Goal: Transaction & Acquisition: Book appointment/travel/reservation

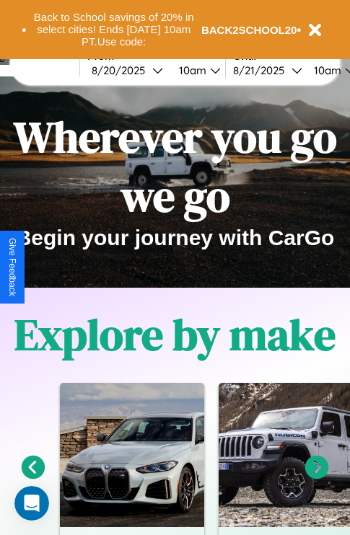
scroll to position [589, 0]
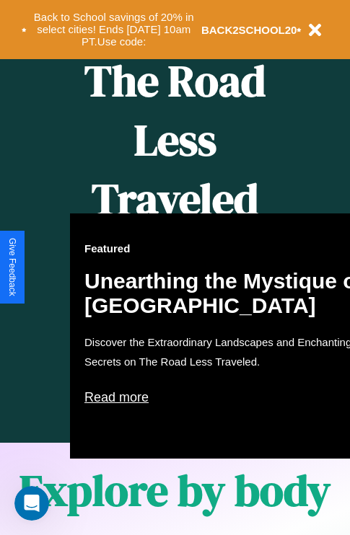
click at [175, 268] on div "Featured Unearthing the Mystique of [GEOGRAPHIC_DATA] Discover the Extraordinar…" at bounding box center [228, 336] width 317 height 245
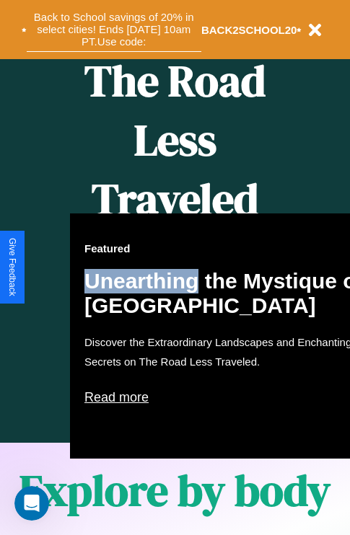
click at [113, 30] on button "Back to School savings of 20% in select cities! Ends [DATE] 10am PT. Use code:" at bounding box center [114, 29] width 175 height 45
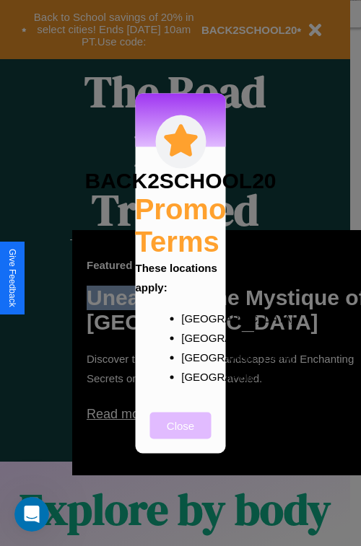
click at [180, 435] on button "Close" at bounding box center [180, 425] width 61 height 27
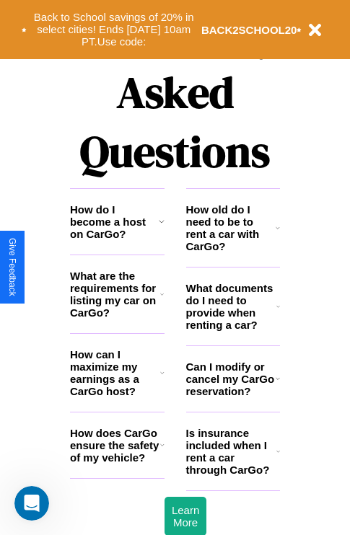
scroll to position [1748, 0]
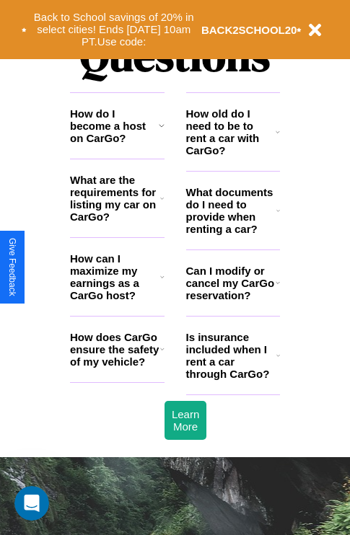
click at [117, 222] on h3 "What are the requirements for listing my car on CarGo?" at bounding box center [115, 198] width 90 height 49
click at [278, 138] on icon at bounding box center [278, 132] width 4 height 12
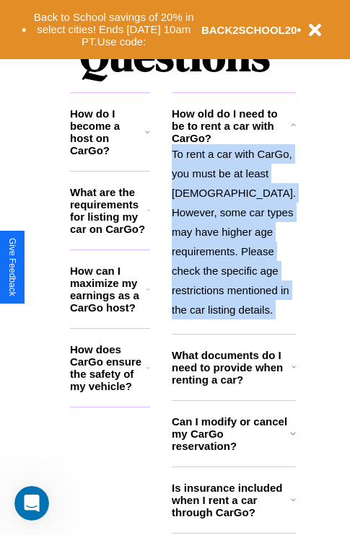
scroll to position [1806, 0]
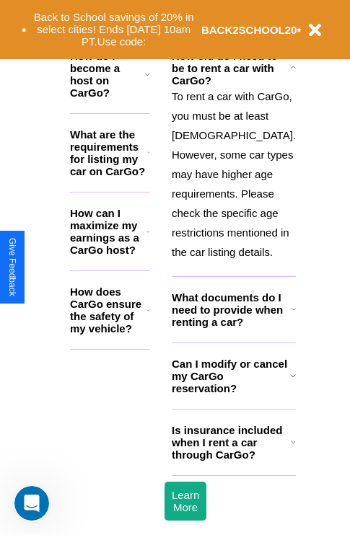
click at [232, 395] on h3 "Can I modify or cancel my CarGo reservation?" at bounding box center [231, 376] width 118 height 37
click at [117, 91] on h3 "How do I become a host on CarGo?" at bounding box center [107, 74] width 75 height 49
click at [291, 315] on icon at bounding box center [293, 310] width 4 height 12
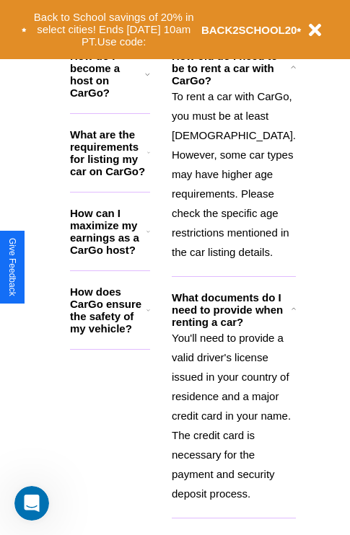
click at [150, 159] on icon at bounding box center [148, 153] width 3 height 12
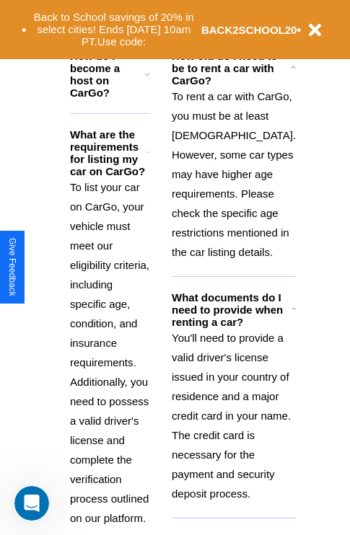
click at [232, 224] on p "To rent a car with CarGo, you must be at least 21 years old. However, some car …" at bounding box center [234, 174] width 124 height 175
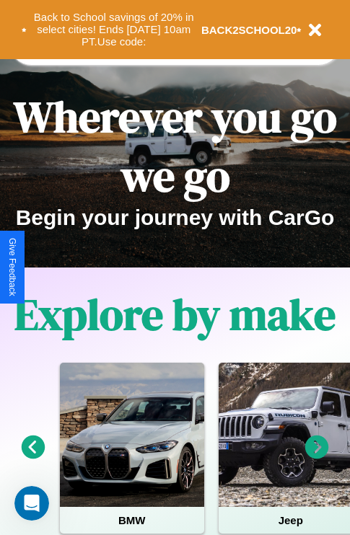
scroll to position [0, 0]
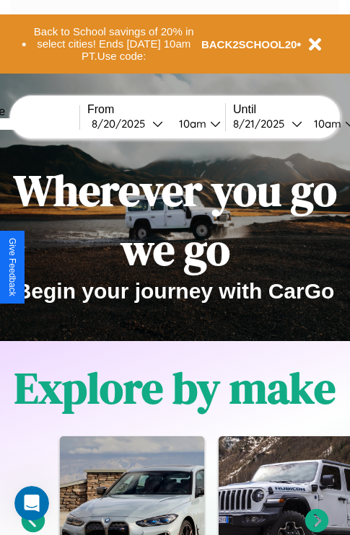
click at [48, 123] on input "text" at bounding box center [25, 124] width 108 height 12
type input "**********"
click at [144, 123] on div "8 / 20 / 2025" at bounding box center [122, 124] width 61 height 14
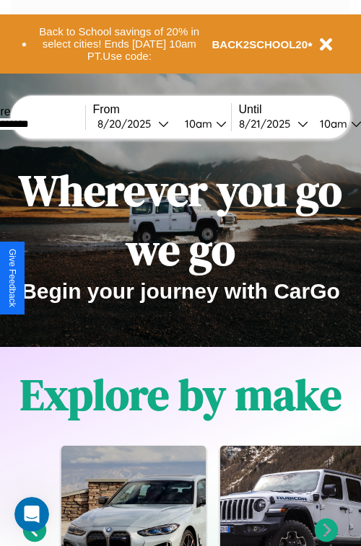
select select "*"
select select "****"
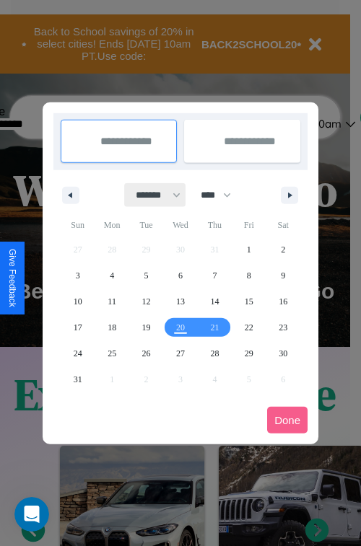
click at [152, 195] on select "******* ******** ***** ***** *** **** **** ****** ********* ******* ******** **…" at bounding box center [155, 195] width 61 height 24
select select "*"
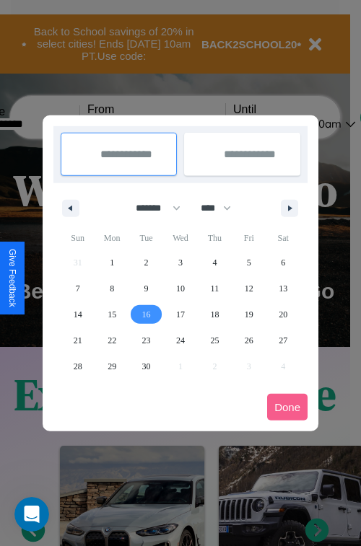
click at [146, 314] on span "16" at bounding box center [146, 315] width 9 height 26
type input "**********"
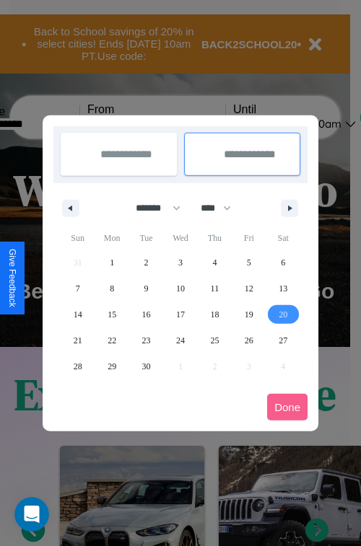
click at [283, 314] on span "20" at bounding box center [283, 315] width 9 height 26
type input "**********"
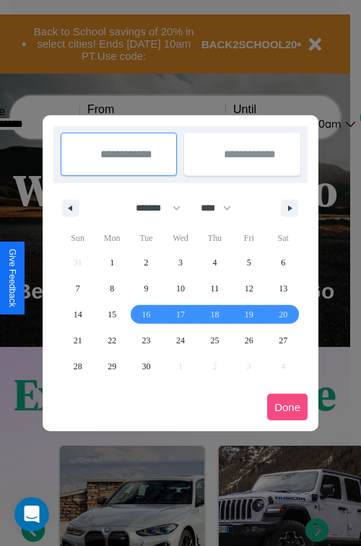
click at [287, 407] on button "Done" at bounding box center [287, 407] width 40 height 27
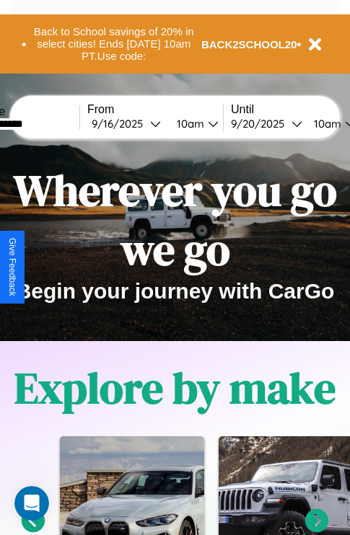
click at [343, 123] on div "10am" at bounding box center [326, 124] width 38 height 14
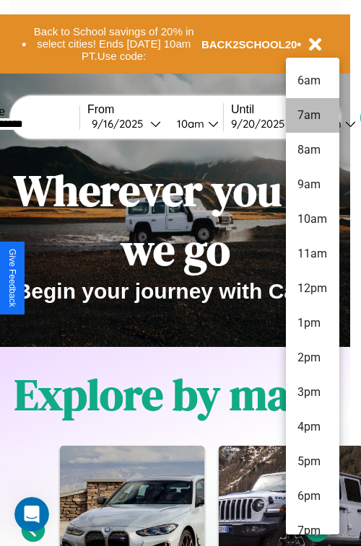
click at [312, 115] on li "7am" at bounding box center [312, 115] width 53 height 35
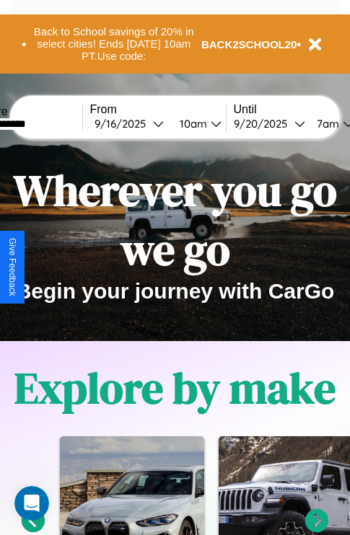
scroll to position [0, 53]
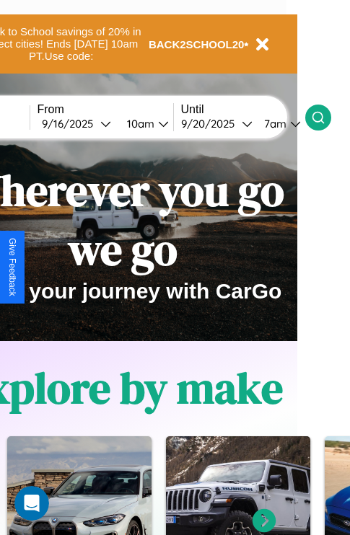
click at [325, 117] on icon at bounding box center [318, 117] width 14 height 14
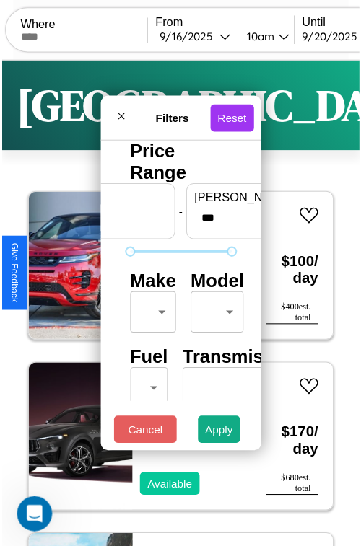
scroll to position [117, 0]
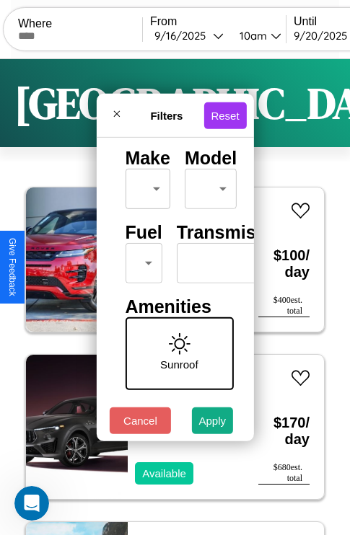
click at [141, 260] on body "CarGo Where From 9 / 16 / 2025 10am Until 9 / 20 / 2025 7am Become a Host Login…" at bounding box center [175, 297] width 350 height 595
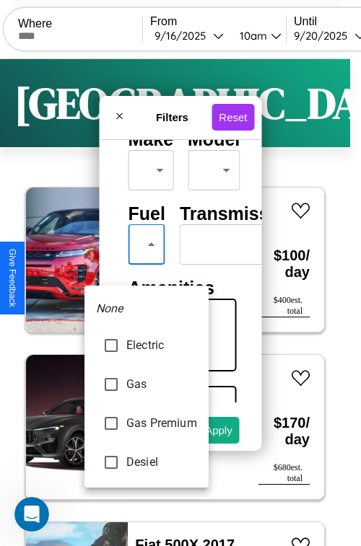
type input "***"
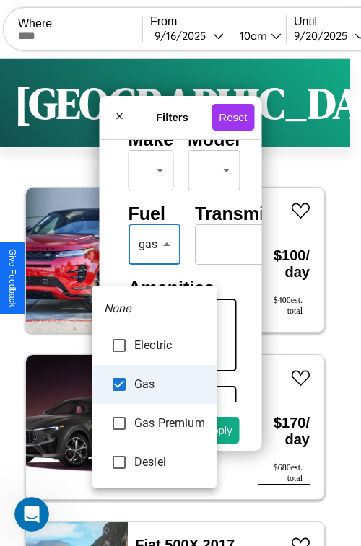
click at [154, 266] on div at bounding box center [180, 273] width 361 height 546
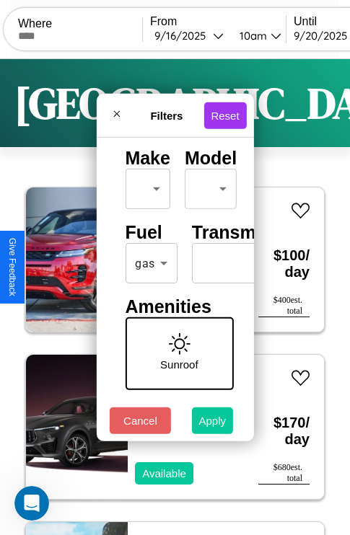
click at [213, 424] on button "Apply" at bounding box center [213, 421] width 42 height 27
